Goal: Information Seeking & Learning: Learn about a topic

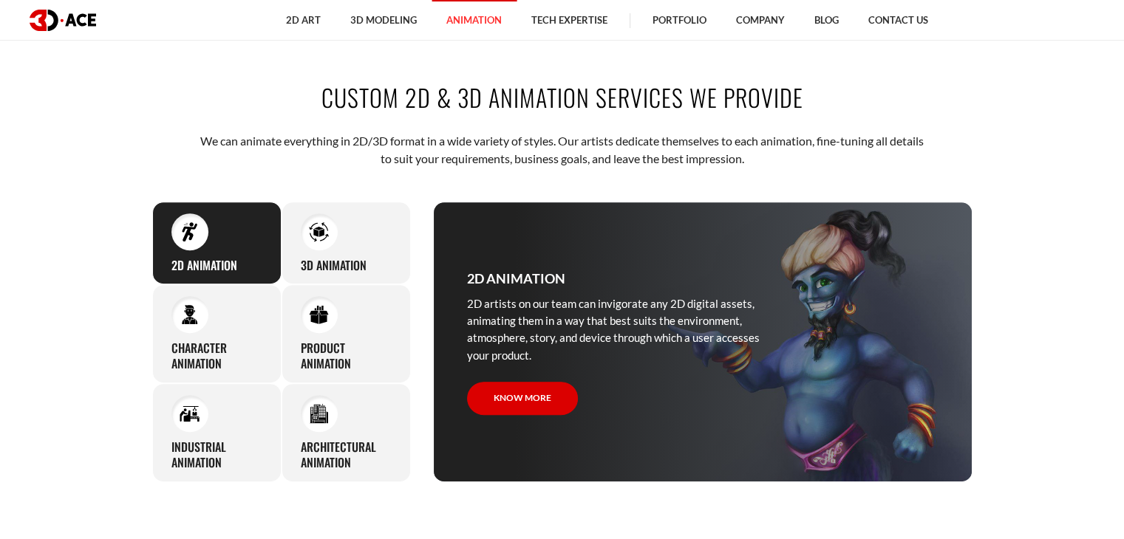
scroll to position [517, 0]
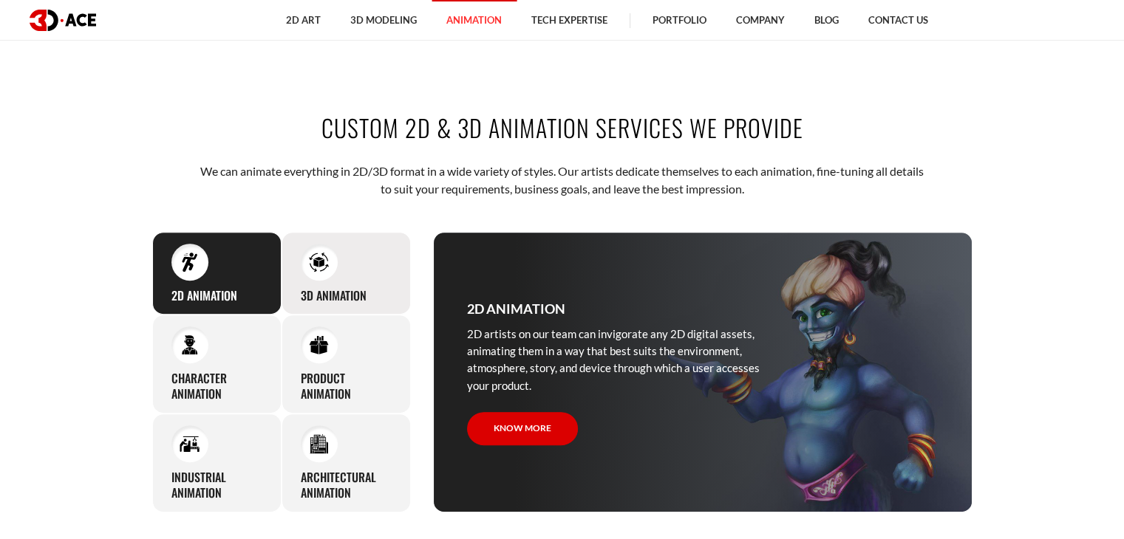
click at [387, 282] on div "3D Animation Regardless of your product’s type, whether an application or game,…" at bounding box center [346, 274] width 129 height 84
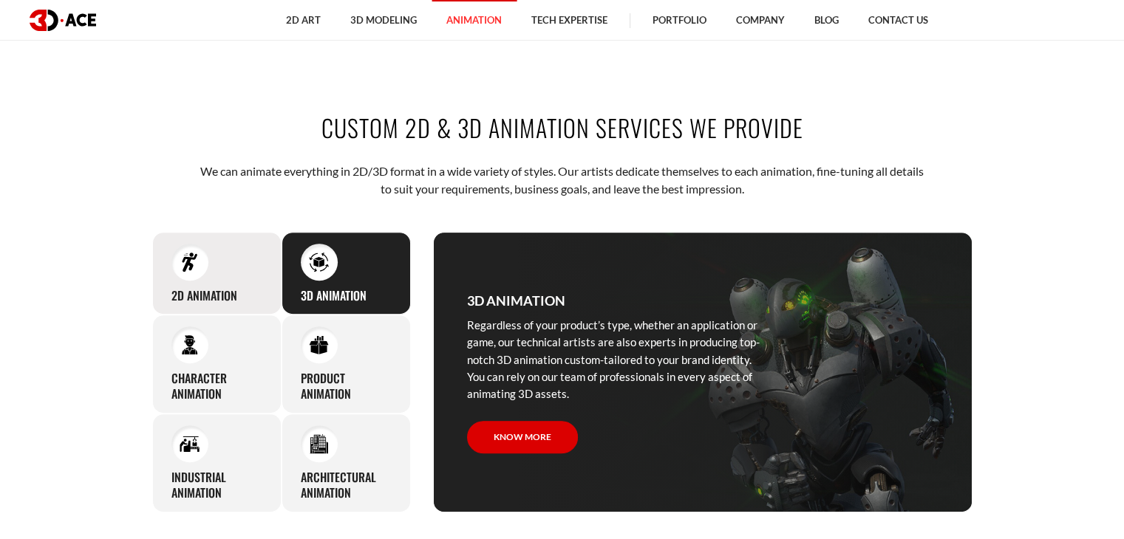
click at [211, 296] on h3 "2D Animation" at bounding box center [204, 296] width 66 height 16
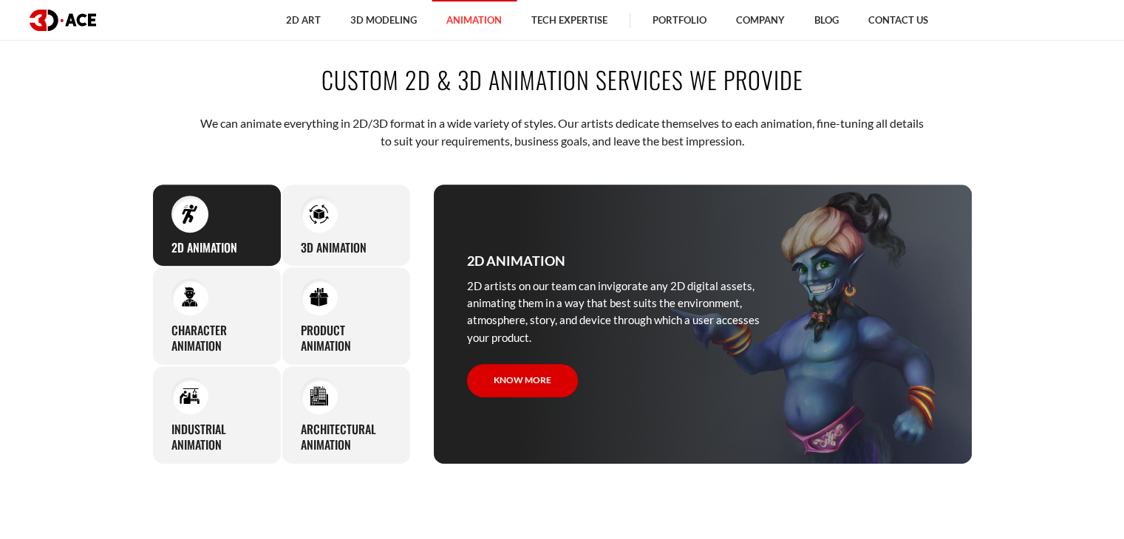
scroll to position [591, 0]
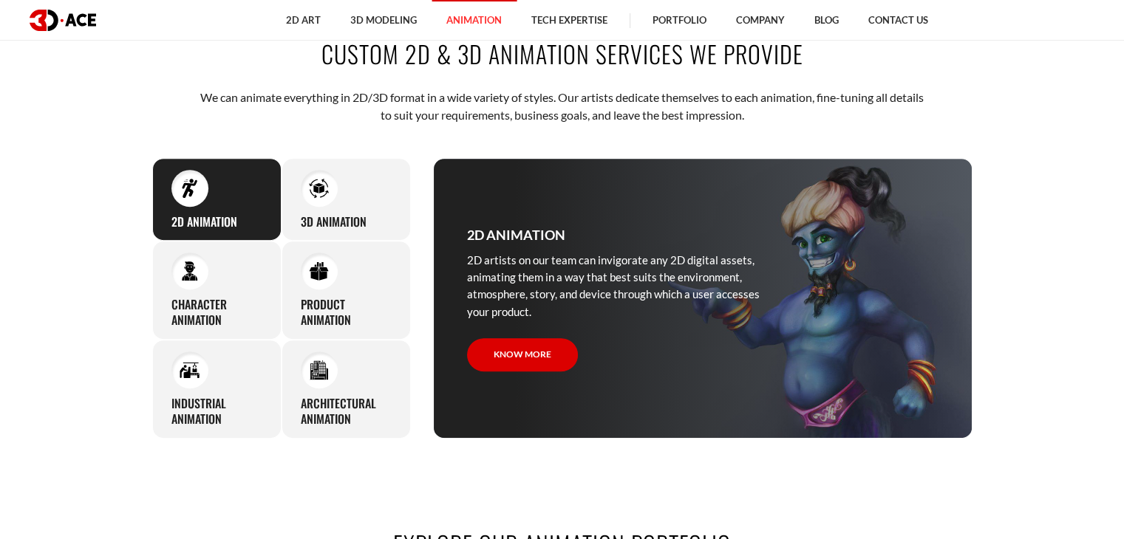
click at [219, 293] on div "Character animation 3D-Ace artists bring characters to life through various ani…" at bounding box center [216, 290] width 129 height 99
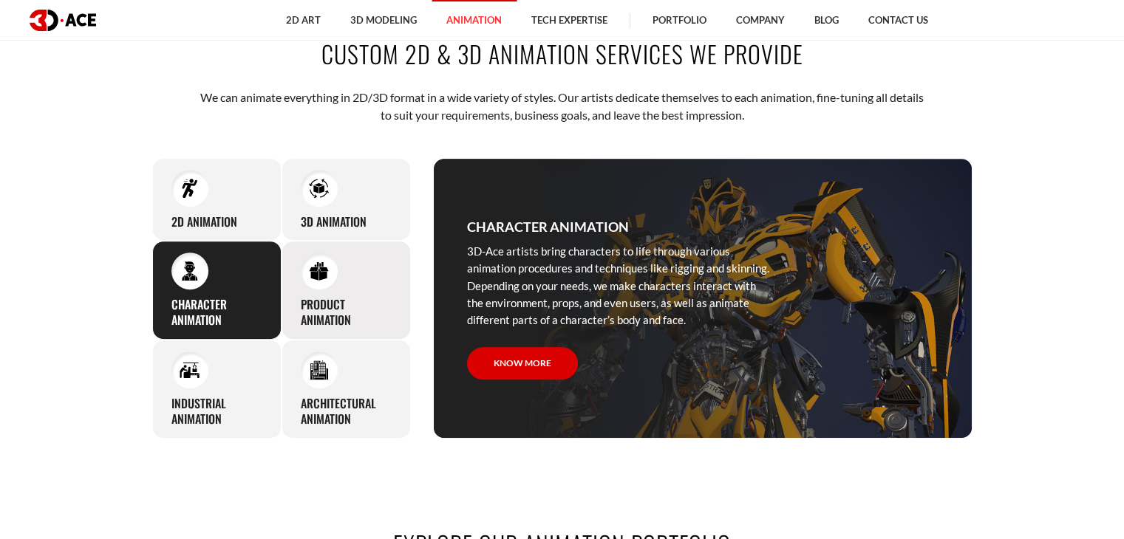
click at [367, 295] on div "Product animation Thanks to deep knowledge and skills in animation, 3D-Ace arti…" at bounding box center [346, 290] width 129 height 99
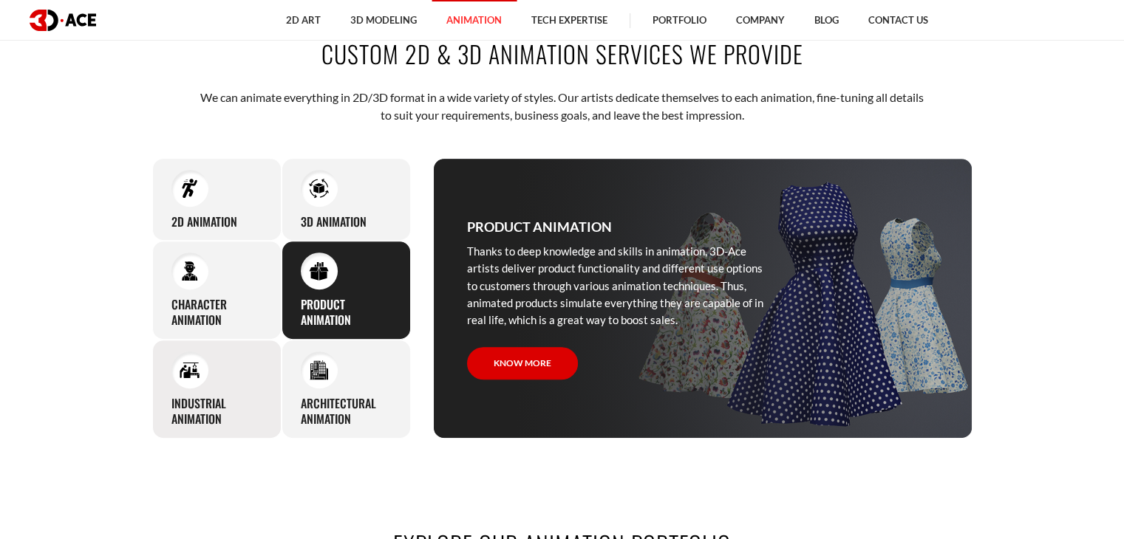
click at [233, 368] on div "Industrial animation 3D-Ace artists master all the knowledge and expertise requ…" at bounding box center [216, 389] width 129 height 99
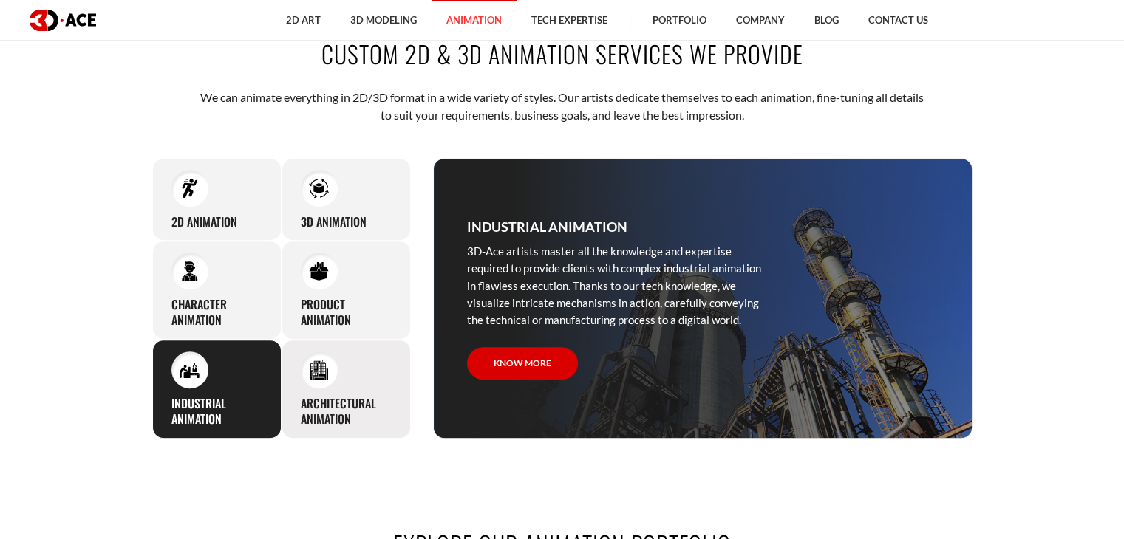
click at [367, 382] on div "Architectural animation We are ready to cover walkthrough development and archi…" at bounding box center [346, 389] width 129 height 99
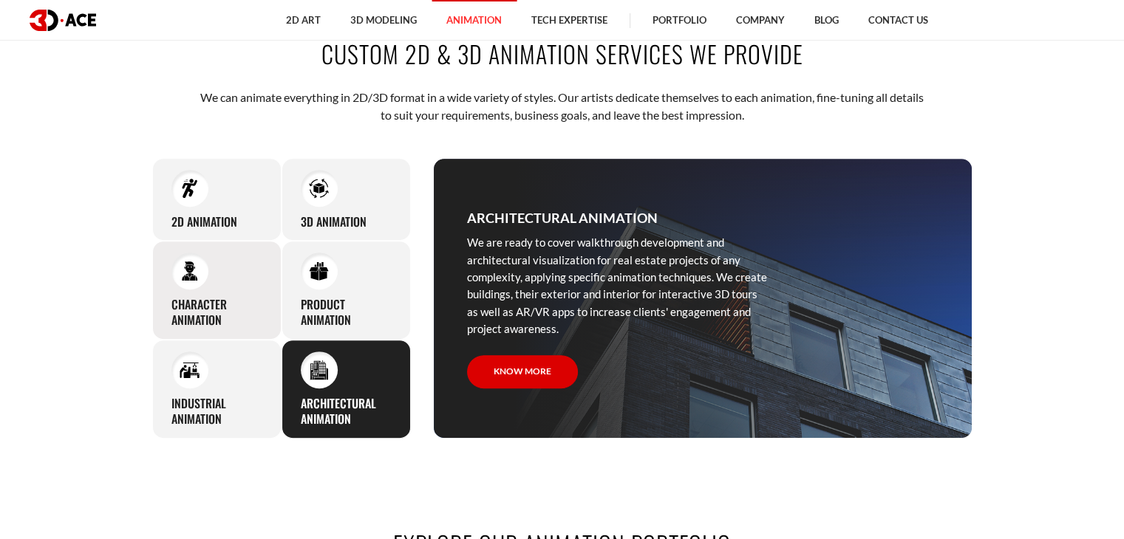
click at [229, 308] on h3 "Character animation" at bounding box center [216, 312] width 91 height 31
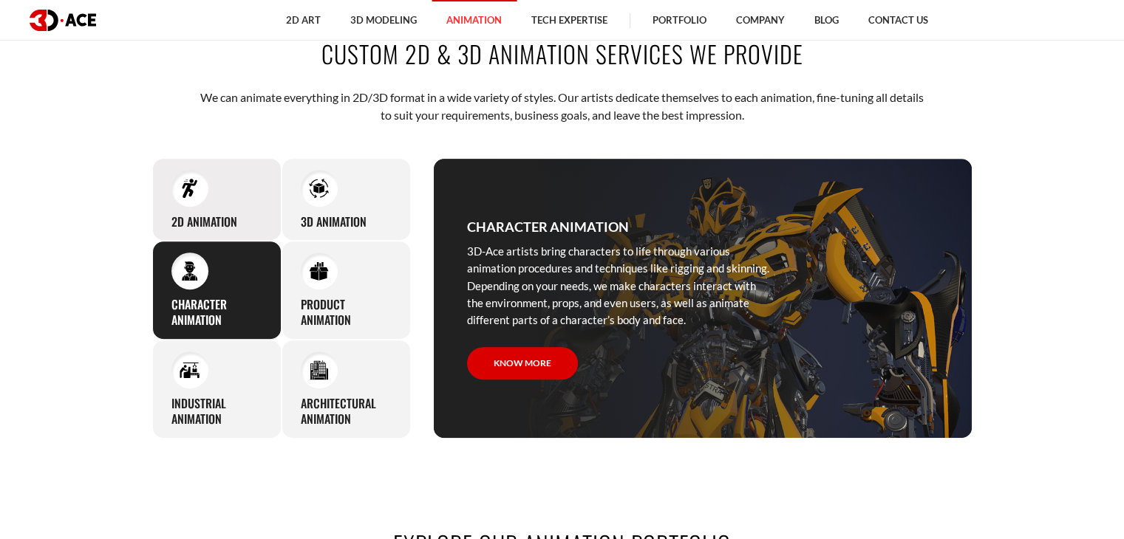
click at [220, 217] on h3 "2D Animation" at bounding box center [204, 222] width 66 height 16
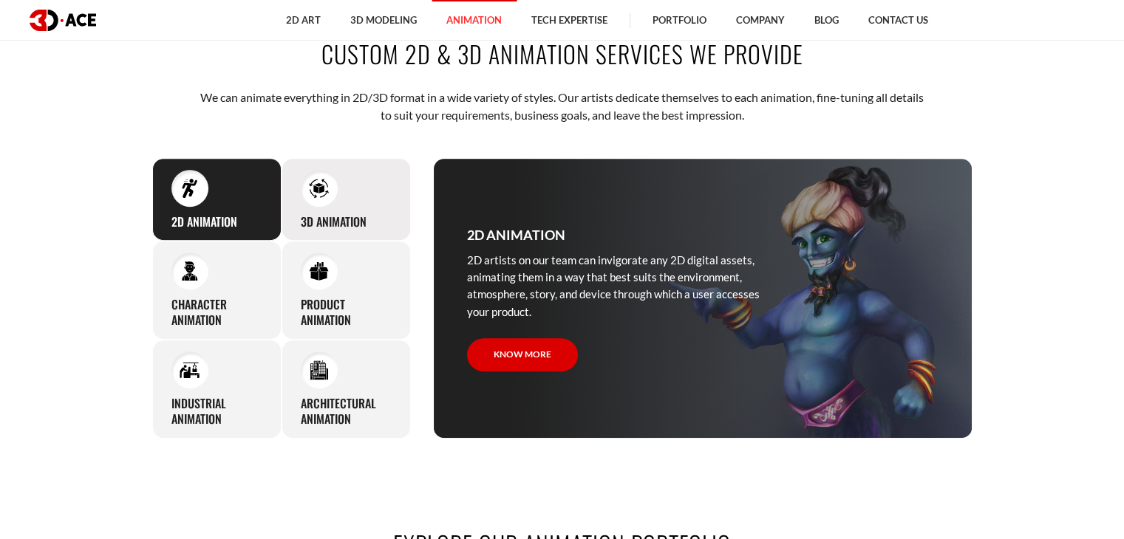
click at [355, 188] on div "3D Animation Regardless of your product’s type, whether an application or game,…" at bounding box center [346, 200] width 129 height 84
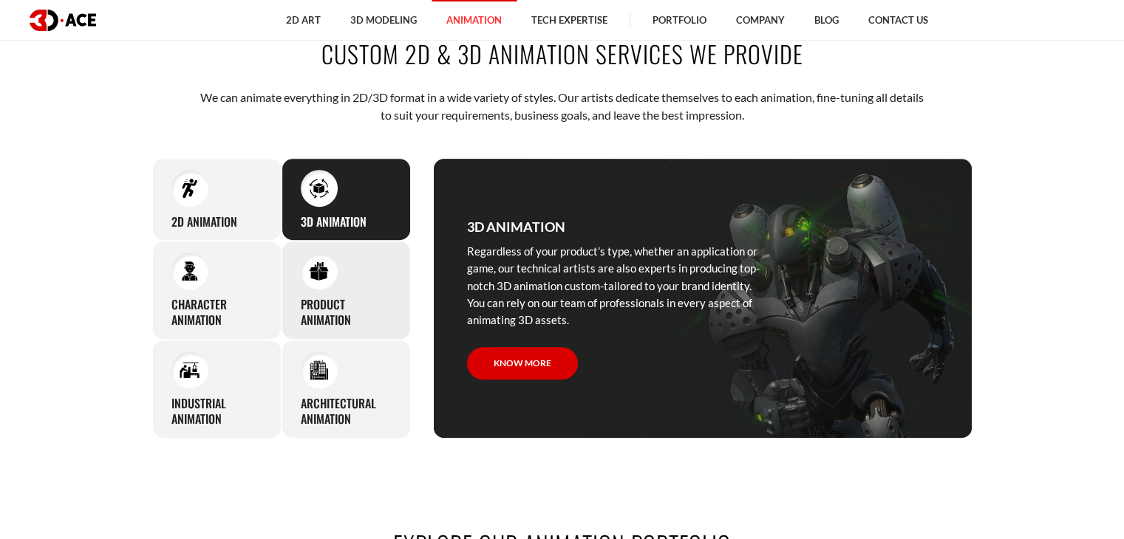
click at [368, 279] on div "Product animation Thanks to deep knowledge and skills in animation, 3D-Ace arti…" at bounding box center [346, 290] width 129 height 99
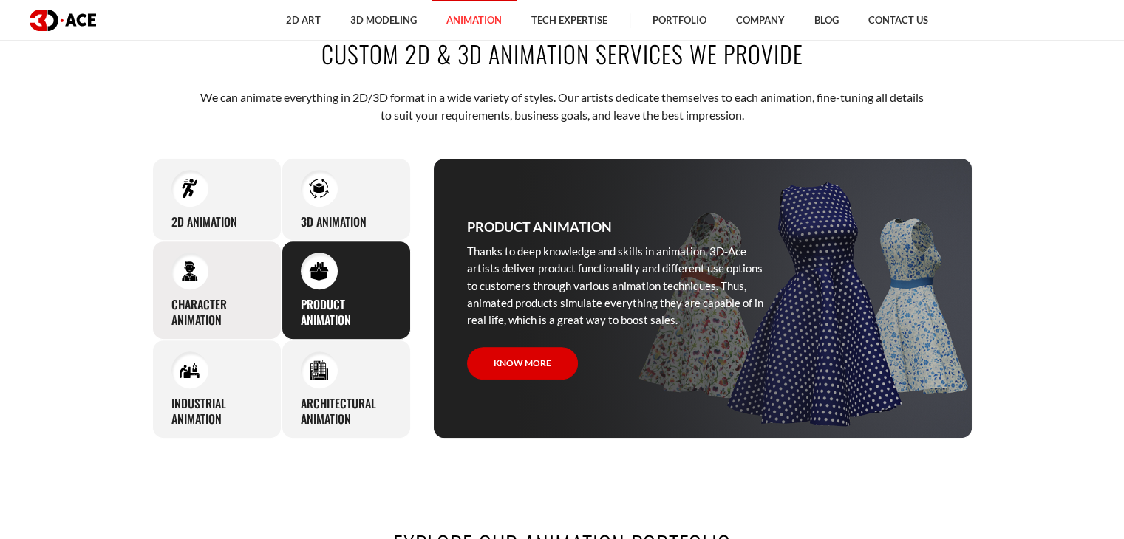
click at [216, 293] on div "Character animation 3D-Ace artists bring characters to life through various ani…" at bounding box center [216, 290] width 129 height 99
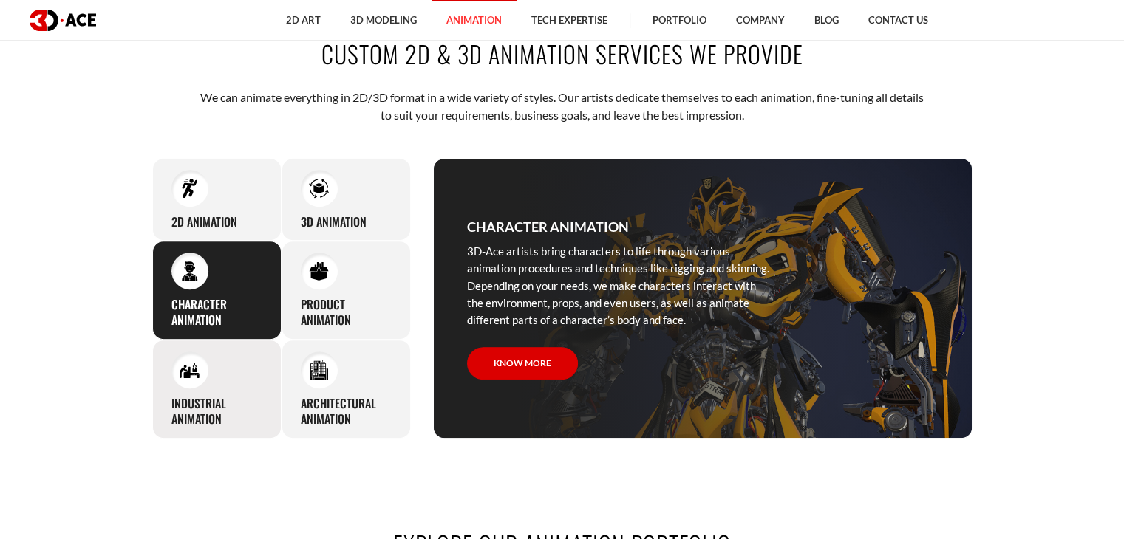
click at [234, 380] on div "Industrial animation 3D-Ace artists master all the knowledge and expertise requ…" at bounding box center [216, 389] width 129 height 99
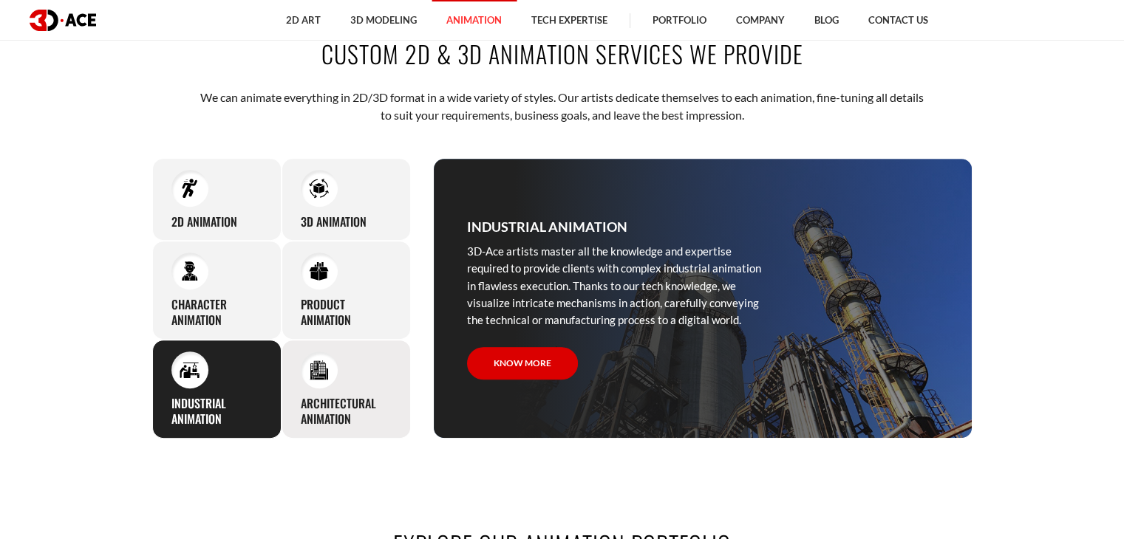
click at [379, 378] on div "Architectural animation We are ready to cover walkthrough development and archi…" at bounding box center [346, 389] width 129 height 99
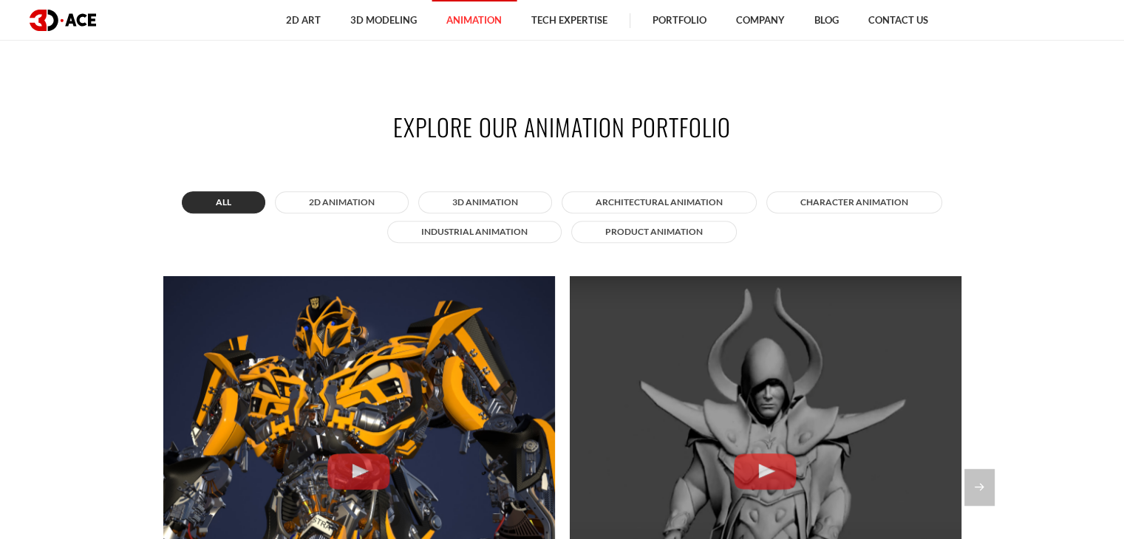
scroll to position [1035, 0]
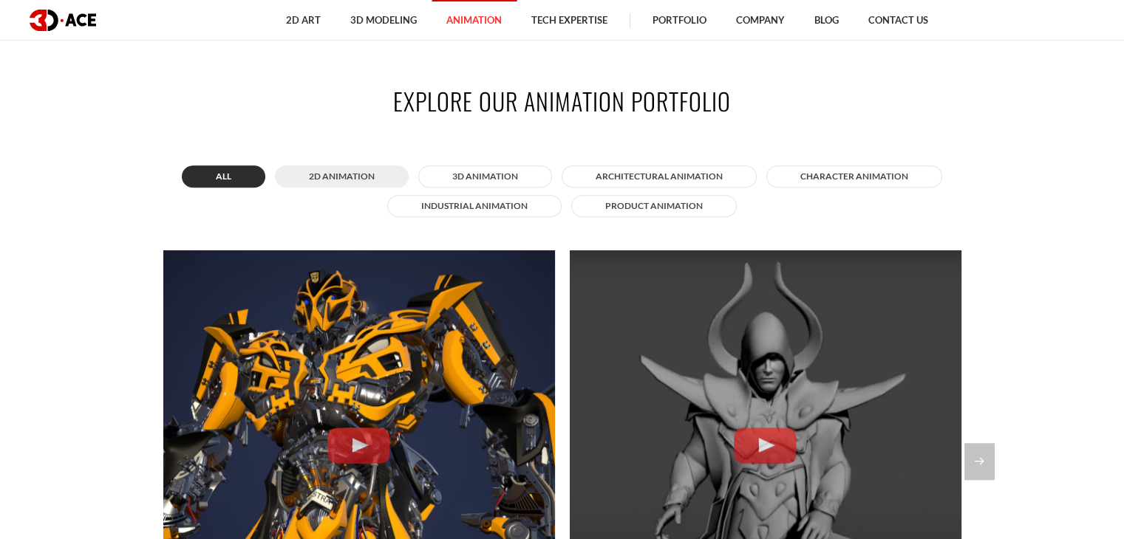
click at [331, 176] on button "2D Animation" at bounding box center [342, 177] width 134 height 22
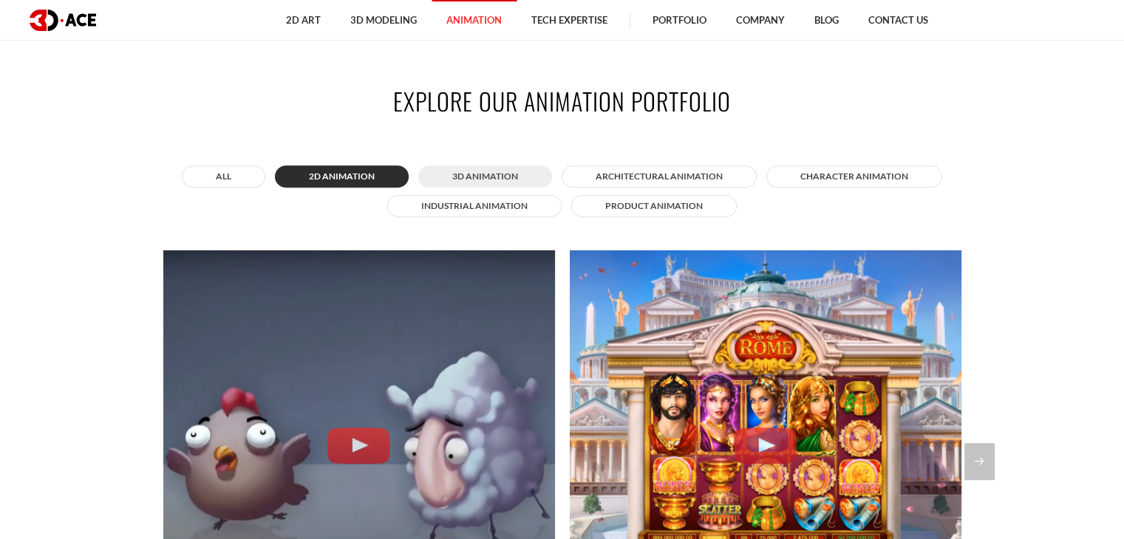
click at [488, 177] on button "3D Animation" at bounding box center [485, 177] width 134 height 22
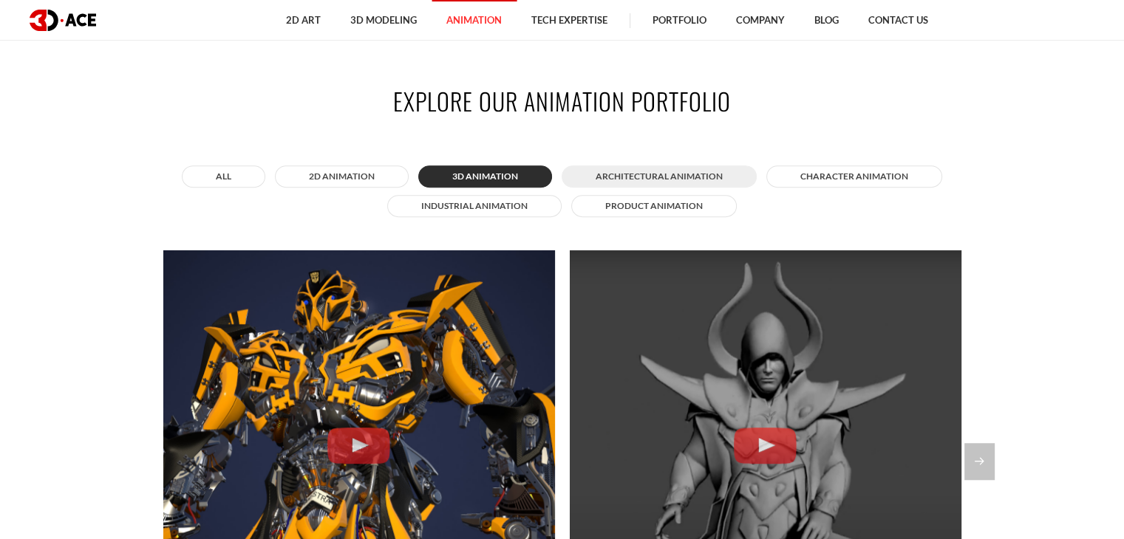
click at [665, 174] on button "Architectural animation" at bounding box center [659, 177] width 195 height 22
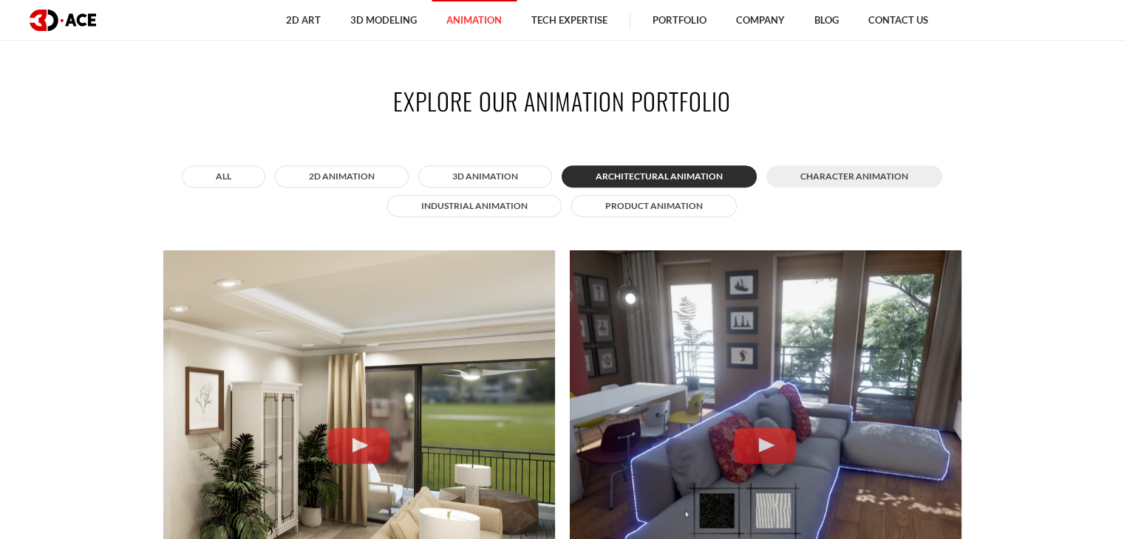
click at [845, 174] on button "Character animation" at bounding box center [854, 177] width 176 height 22
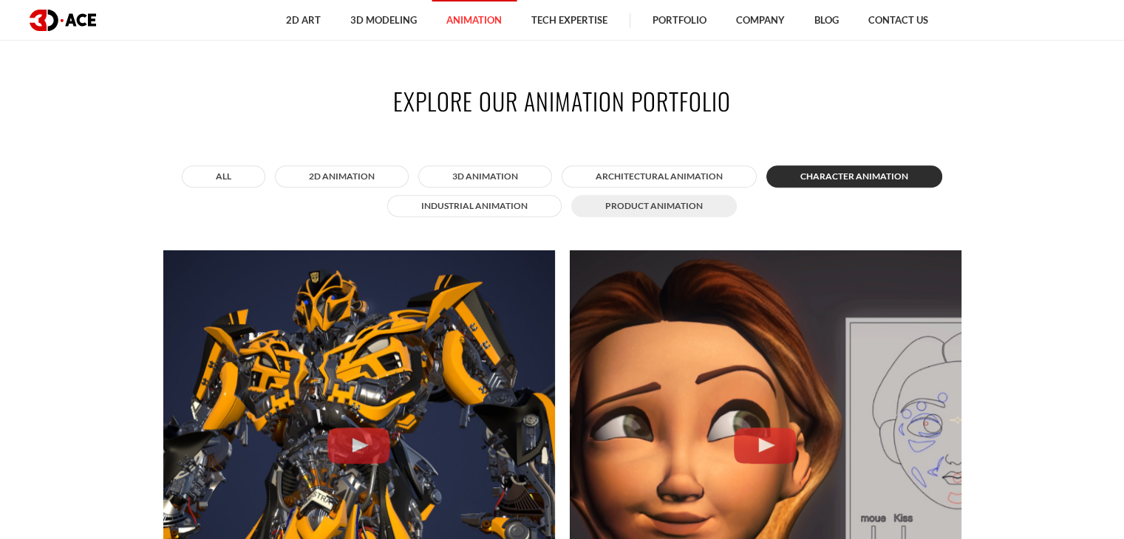
click at [647, 205] on button "Product animation" at bounding box center [654, 206] width 166 height 22
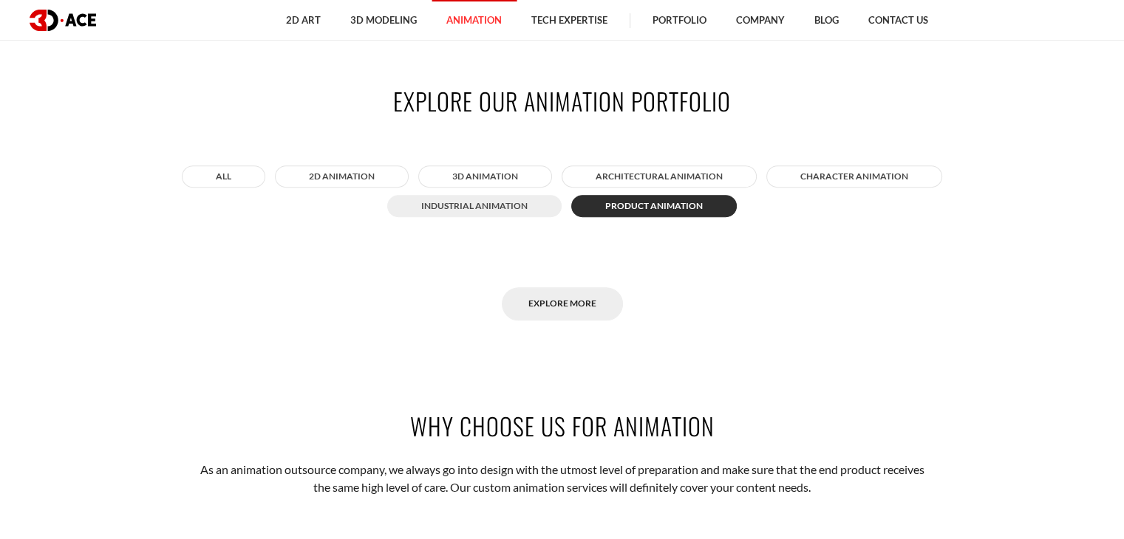
click at [488, 207] on button "Industrial animation" at bounding box center [474, 206] width 174 height 22
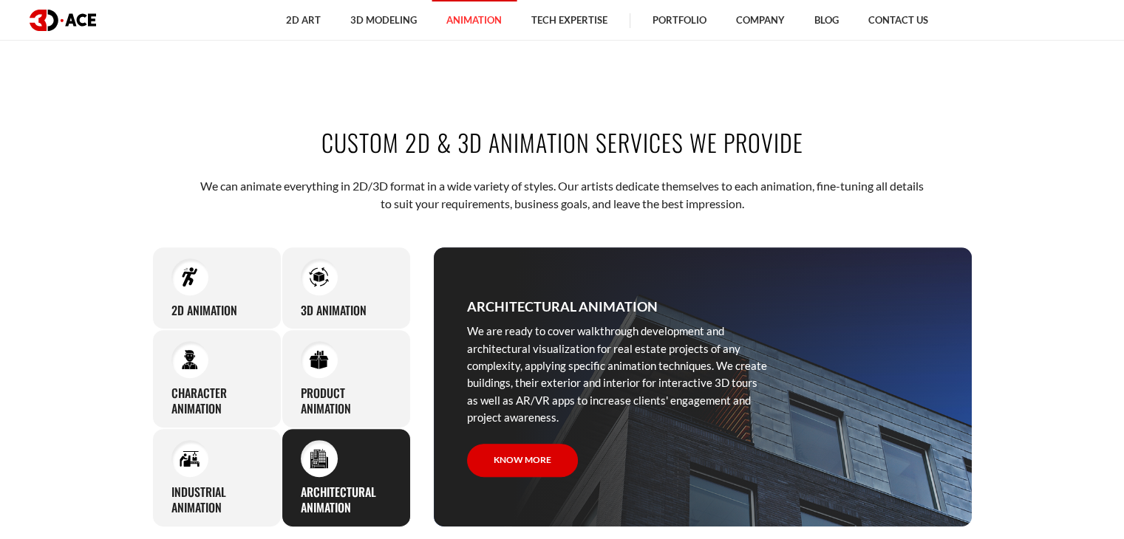
scroll to position [517, 0]
